Goal: Task Accomplishment & Management: Complete application form

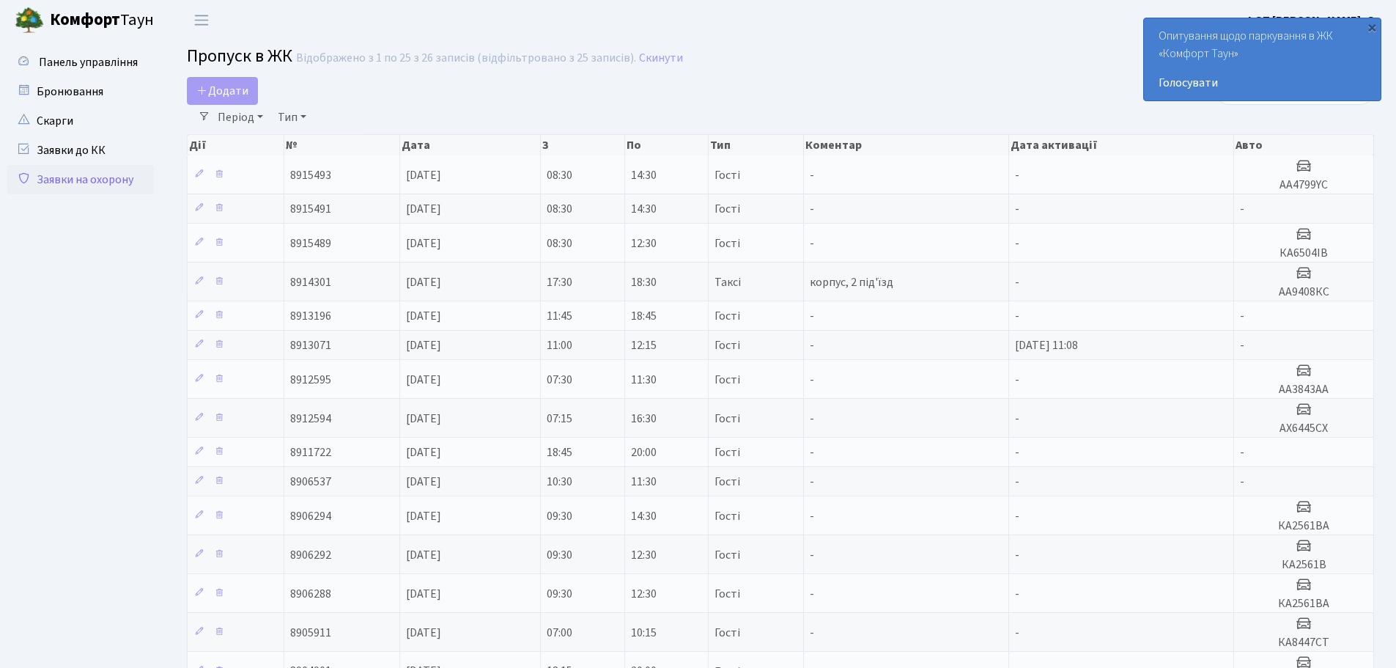
select select "25"
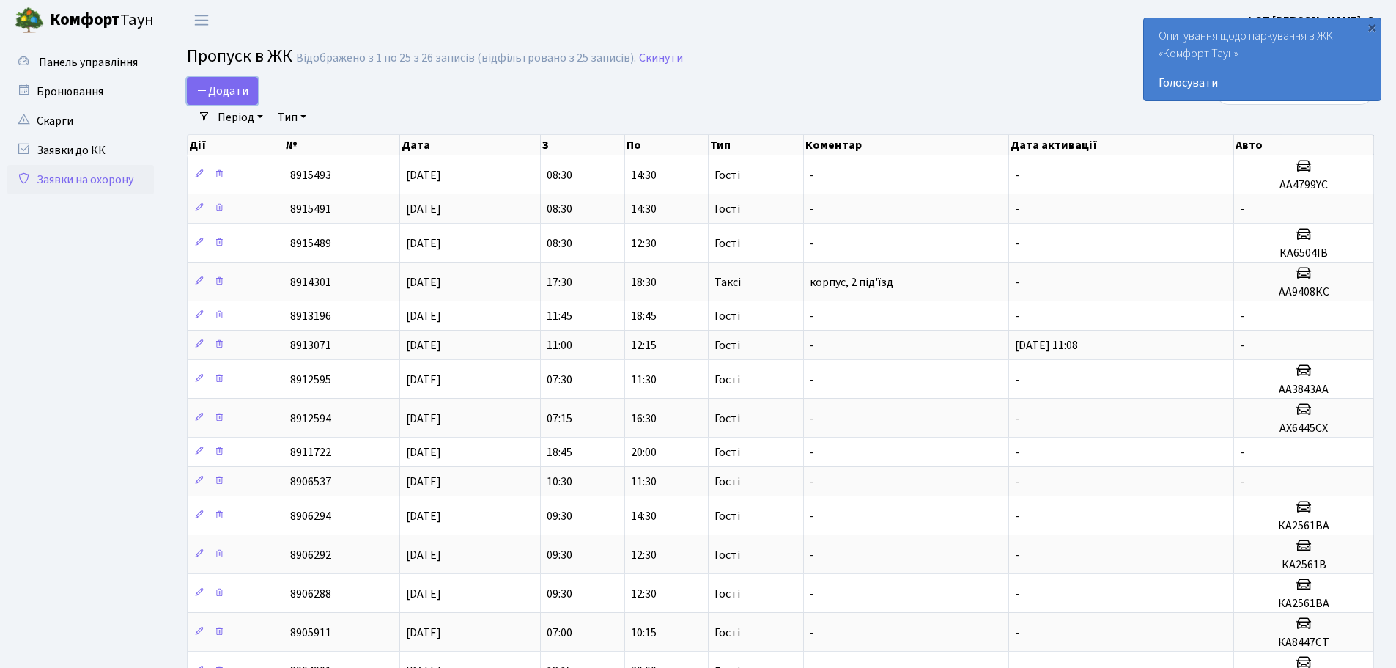
click at [228, 96] on span "Додати" at bounding box center [222, 91] width 52 height 16
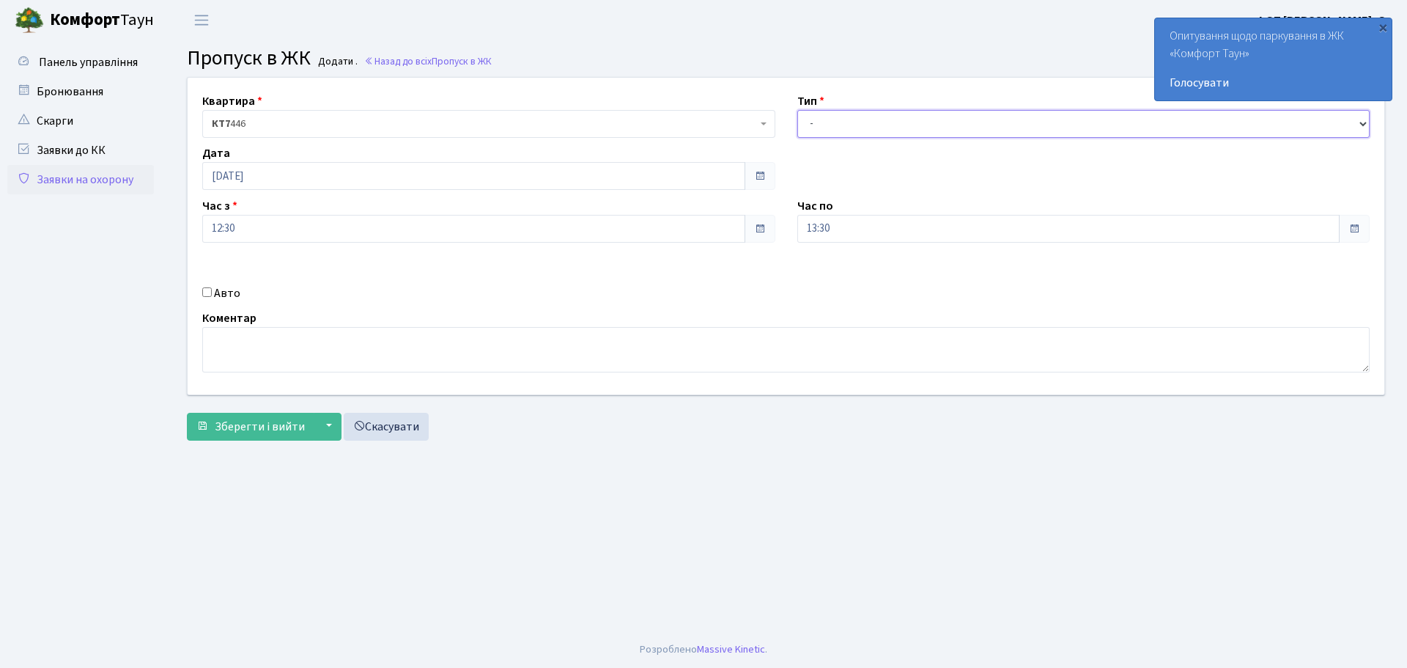
click at [866, 130] on select "- Доставка Таксі Гості Сервіс" at bounding box center [1083, 124] width 573 height 28
select select "3"
click at [797, 110] on select "- Доставка Таксі Гості Сервіс" at bounding box center [1083, 124] width 573 height 28
click at [896, 212] on div "Час по 13:30" at bounding box center [1083, 219] width 595 height 45
click at [892, 231] on input "13:30" at bounding box center [1068, 229] width 543 height 28
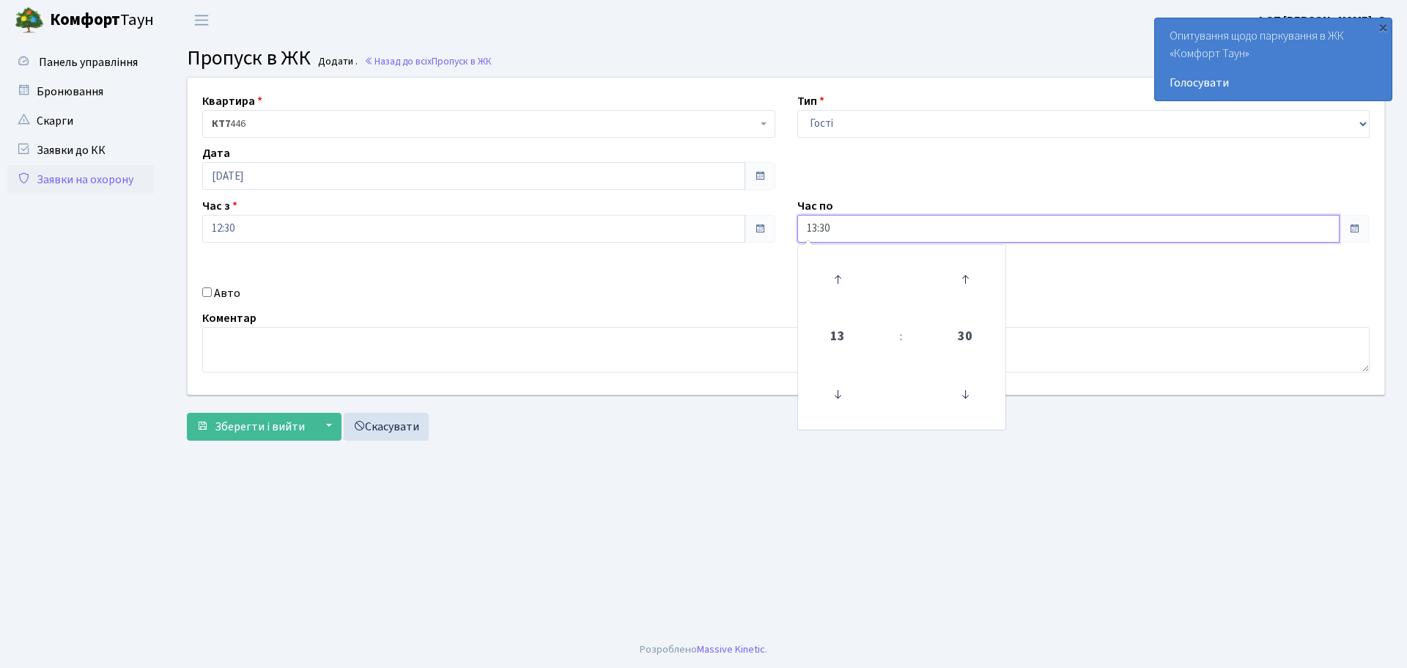
click at [892, 231] on input "13:30" at bounding box center [1068, 229] width 543 height 28
type input "20:00"
click at [201, 294] on div "Авто" at bounding box center [488, 293] width 595 height 18
click at [204, 294] on input "Авто" at bounding box center [207, 292] width 10 height 10
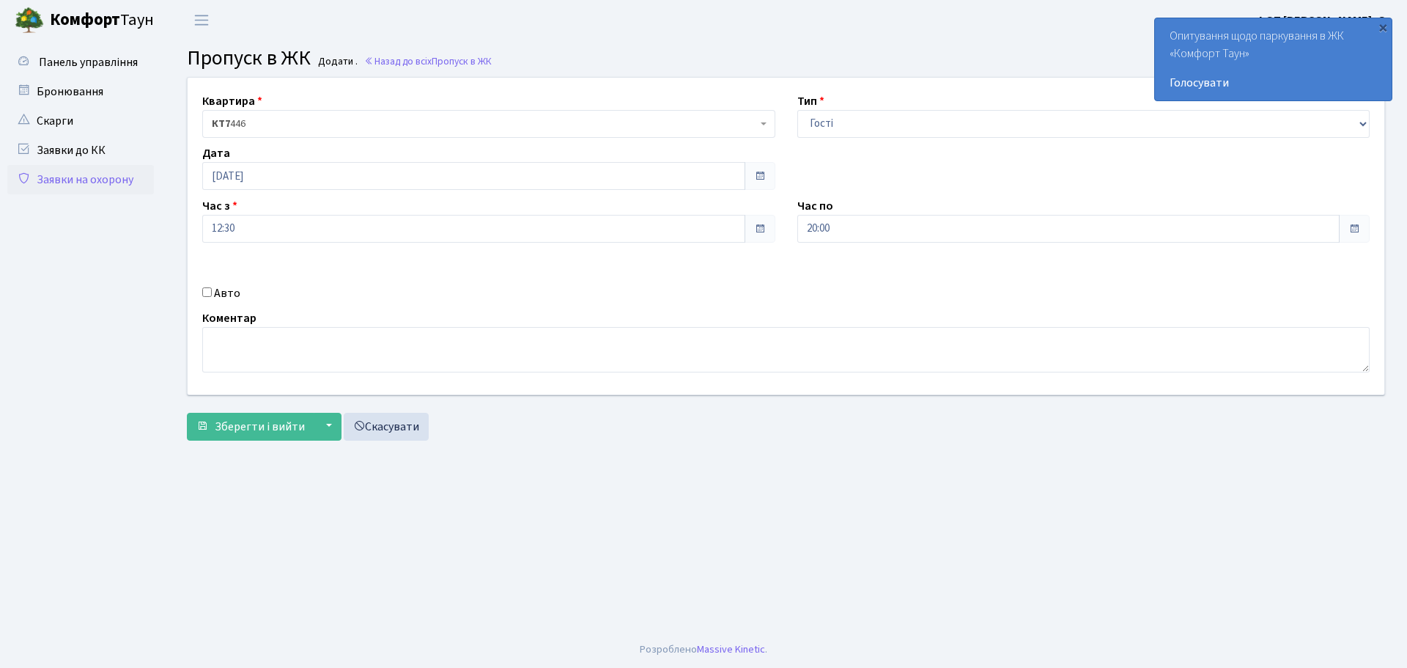
checkbox input "true"
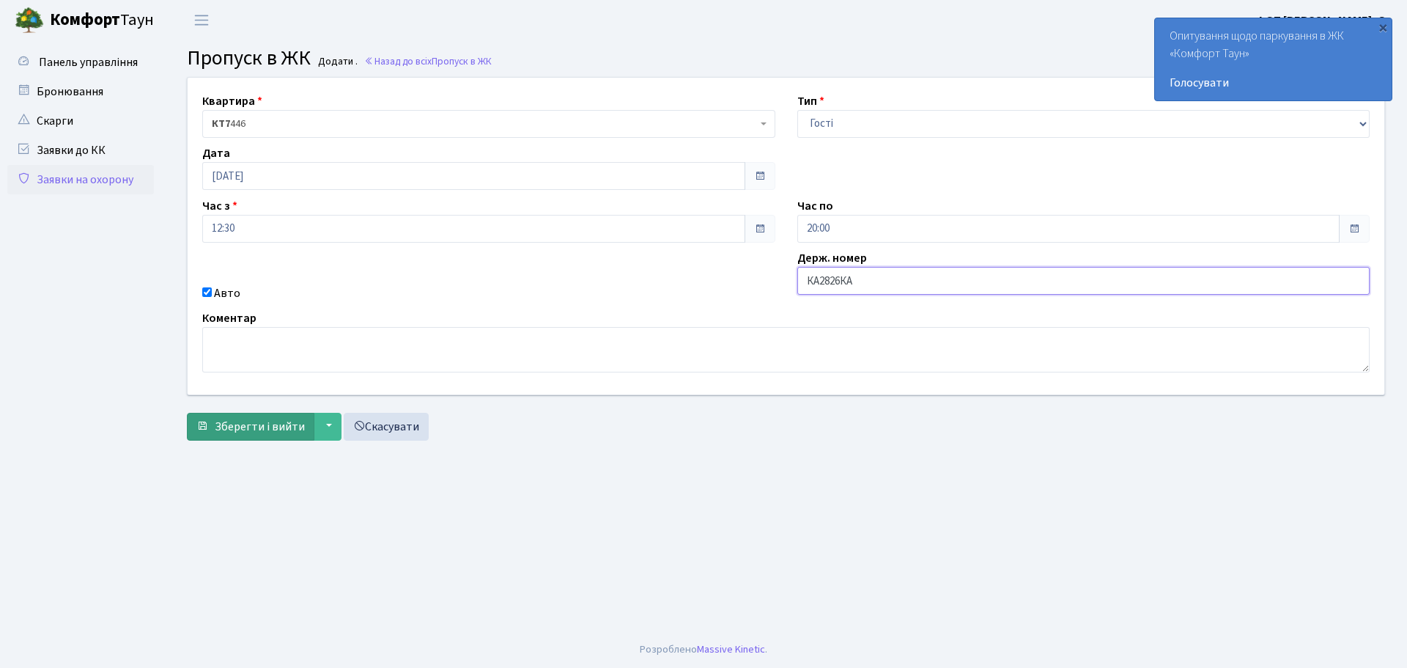
type input "КА2826КА"
click at [278, 420] on span "Зберегти і вийти" at bounding box center [260, 426] width 90 height 16
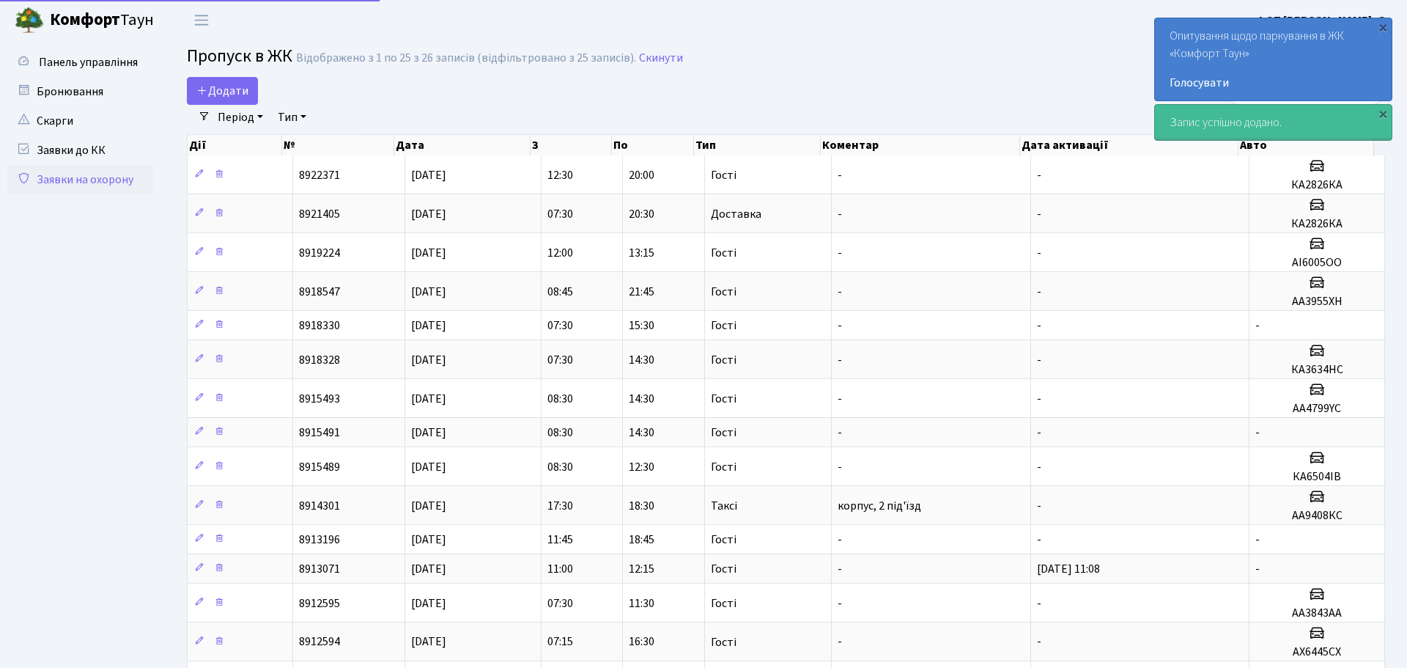
select select "25"
